Goal: Find specific page/section: Find specific page/section

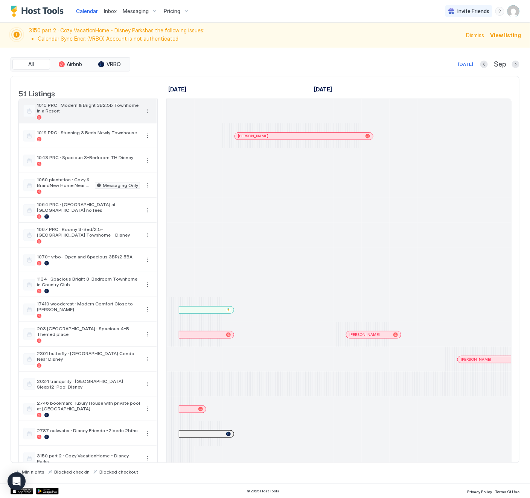
scroll to position [0, 418]
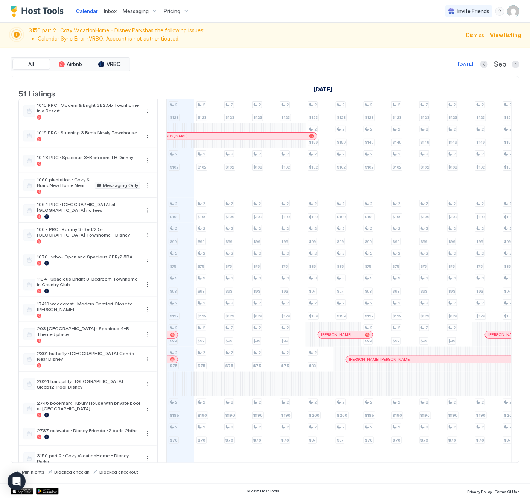
click at [169, 11] on span "Pricing" at bounding box center [172, 11] width 17 height 7
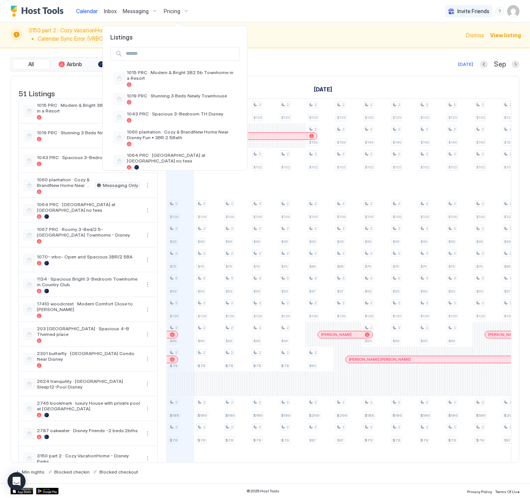
click at [152, 50] on input "Input Field" at bounding box center [181, 53] width 117 height 13
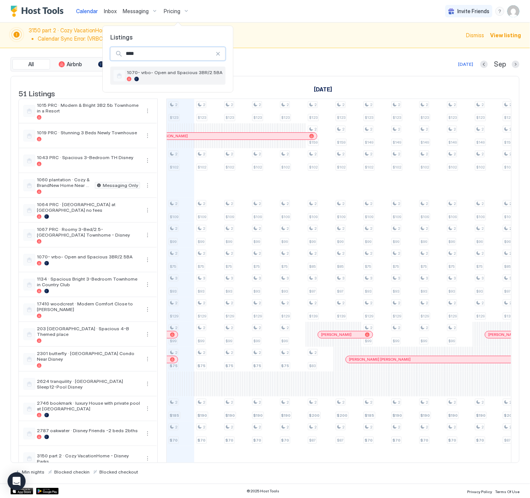
type input "****"
click at [166, 75] on span "1070- vrbo- Open and Spacious 3BR/2.5BA" at bounding box center [175, 73] width 96 height 6
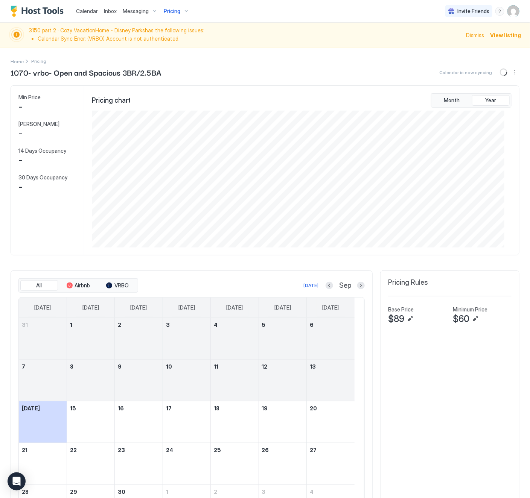
scroll to position [138, 412]
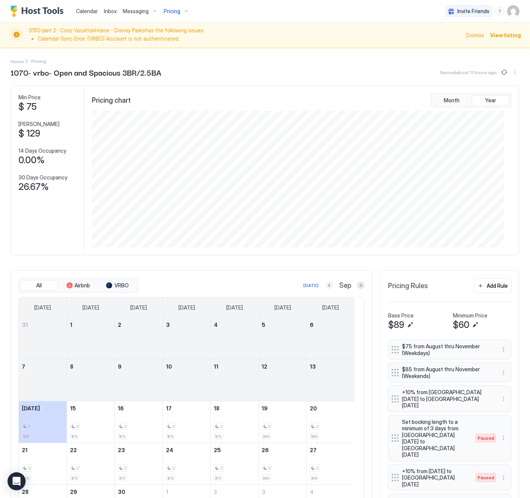
click at [326, 289] on button "Previous month" at bounding box center [330, 286] width 8 height 8
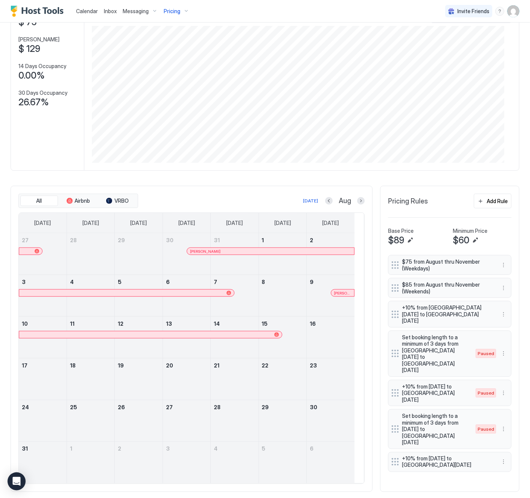
scroll to position [104, 0]
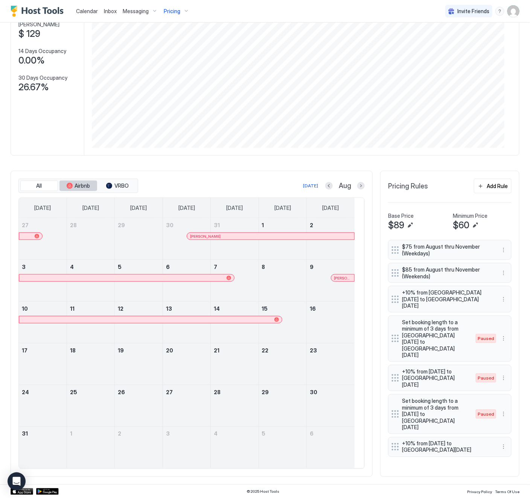
click at [82, 186] on span "Airbnb" at bounding box center [82, 186] width 15 height 7
click at [118, 185] on span "VRBO" at bounding box center [121, 186] width 14 height 7
click at [75, 186] on span "Airbnb" at bounding box center [82, 186] width 15 height 7
click at [44, 184] on button "All" at bounding box center [39, 186] width 38 height 11
